Goal: Task Accomplishment & Management: Manage account settings

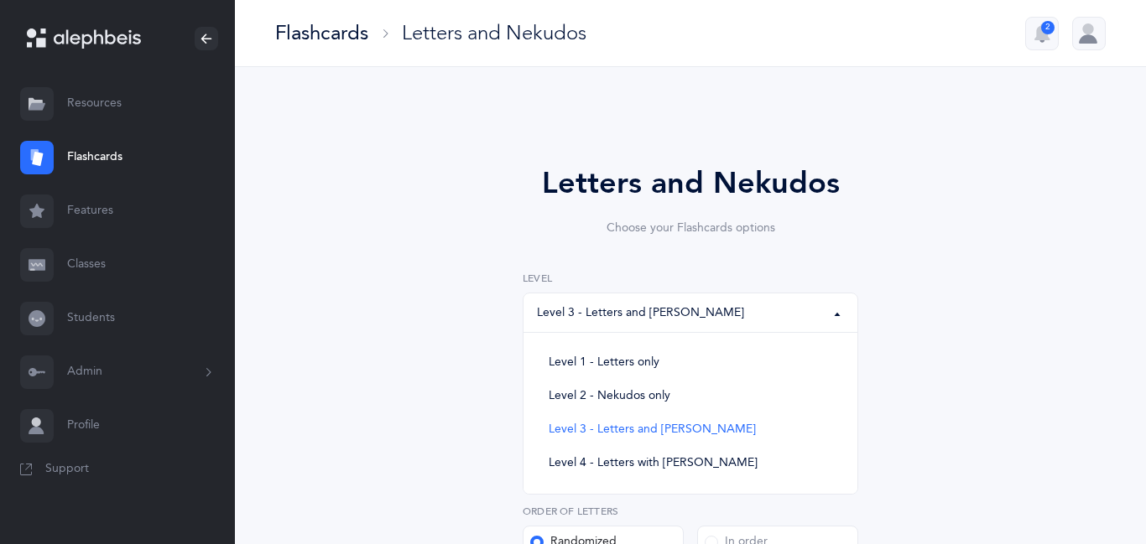
click at [83, 267] on link "Classes" at bounding box center [117, 265] width 235 height 54
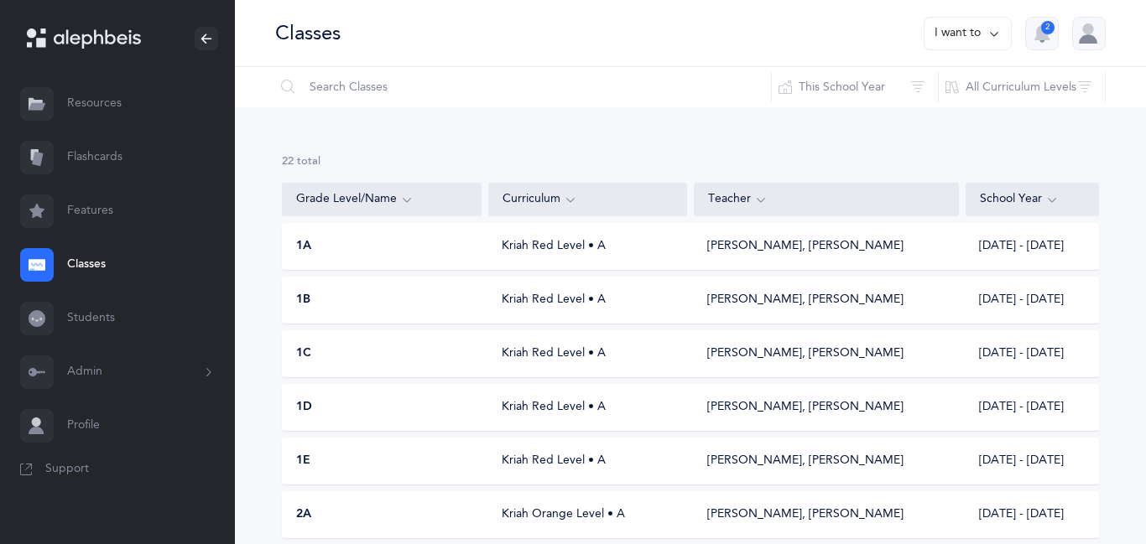
click at [1086, 34] on div at bounding box center [1089, 34] width 34 height 34
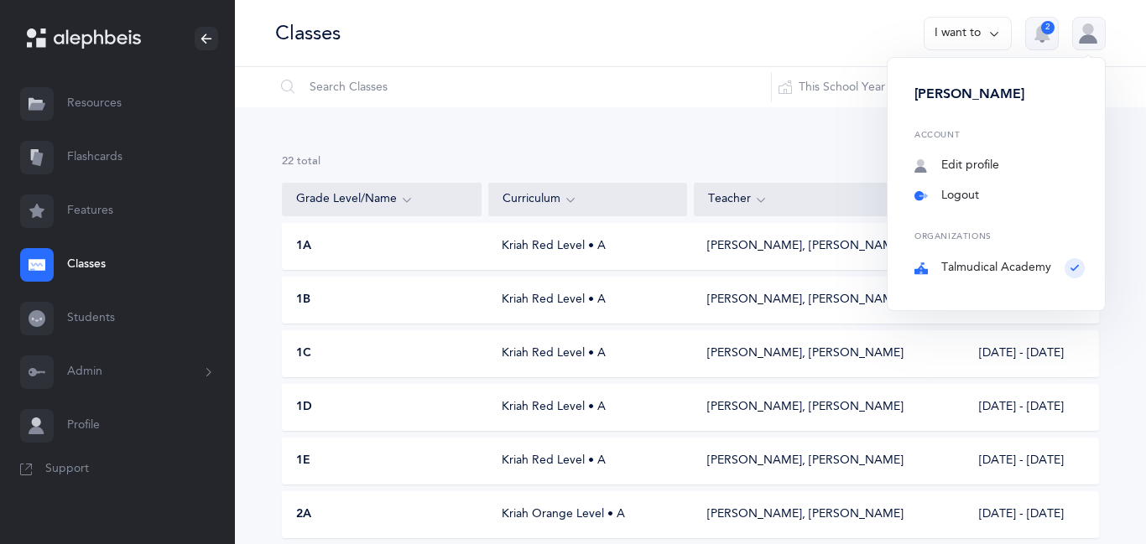
click at [969, 195] on link "Logout" at bounding box center [999, 196] width 170 height 17
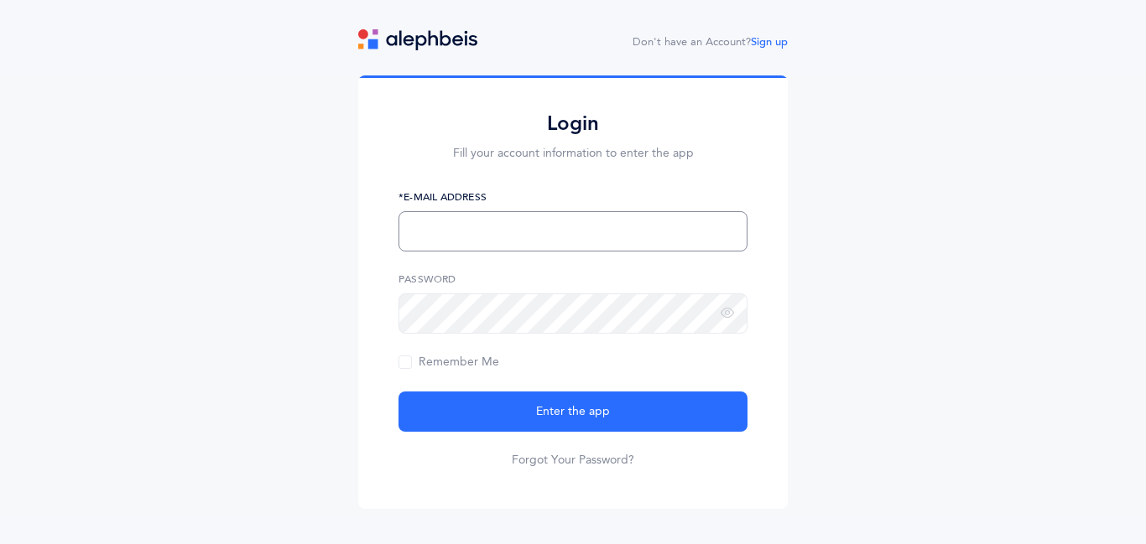
click at [663, 230] on input "text" at bounding box center [572, 231] width 349 height 40
type input "[EMAIL_ADDRESS][DOMAIN_NAME]"
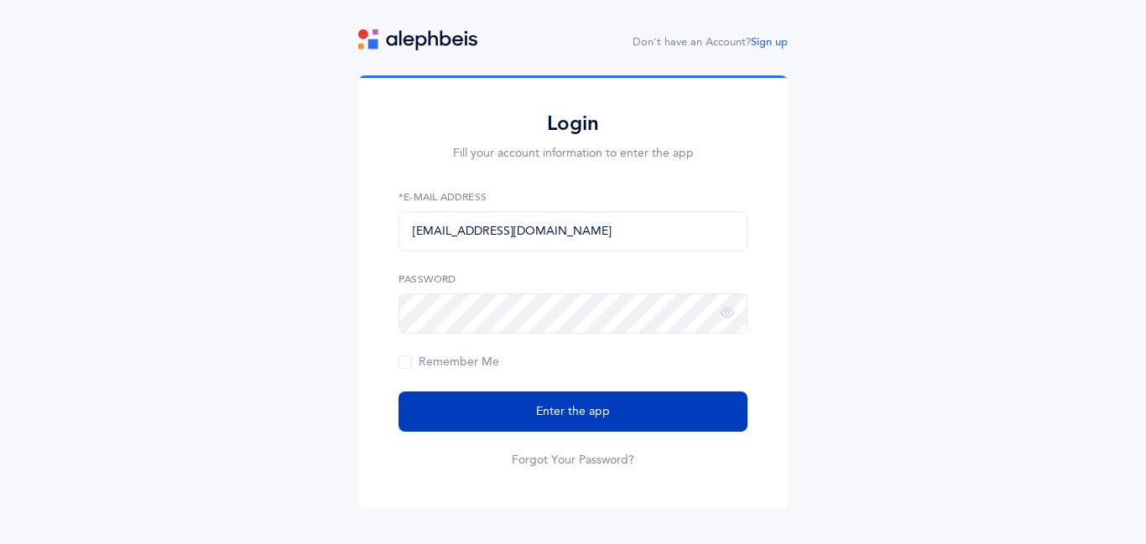
click at [538, 408] on span "Enter the app" at bounding box center [573, 412] width 74 height 18
click at [528, 408] on button "Enter the app" at bounding box center [572, 412] width 349 height 40
